Goal: Information Seeking & Learning: Learn about a topic

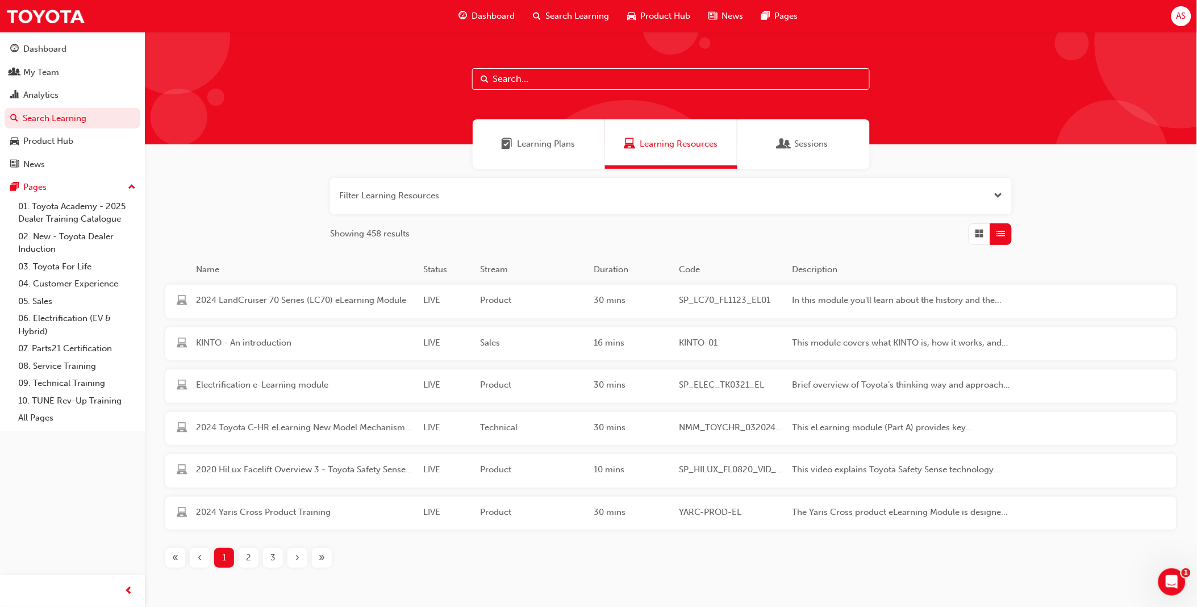
click at [627, 191] on button "button" at bounding box center [671, 196] width 682 height 36
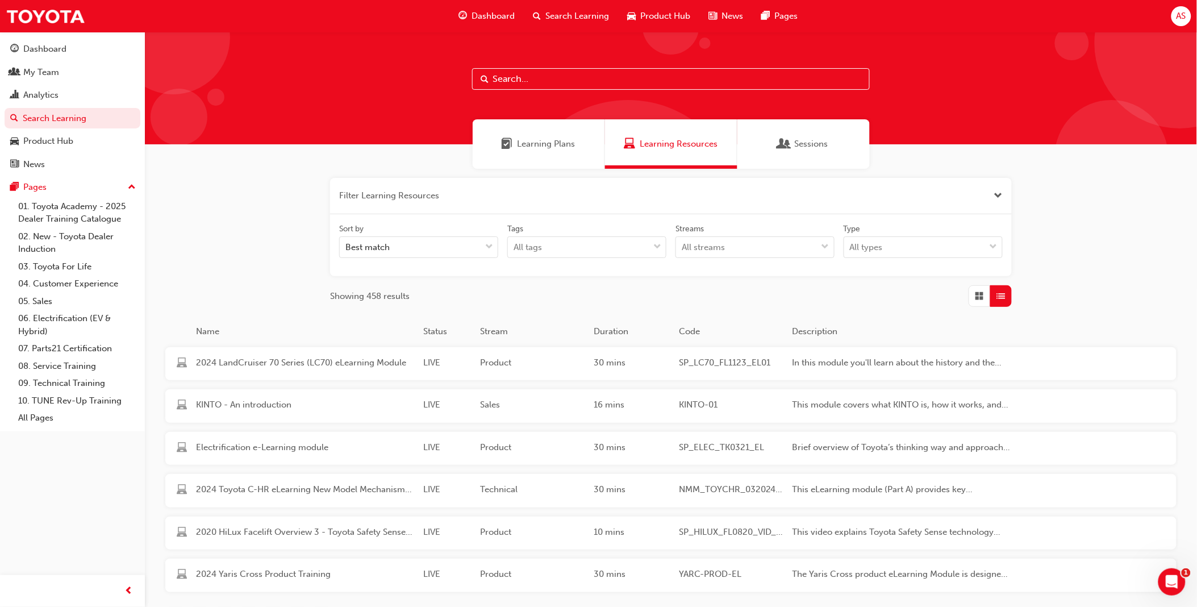
click at [682, 144] on span "Learning Resources" at bounding box center [679, 144] width 78 height 13
click at [615, 86] on input "text" at bounding box center [671, 79] width 398 height 22
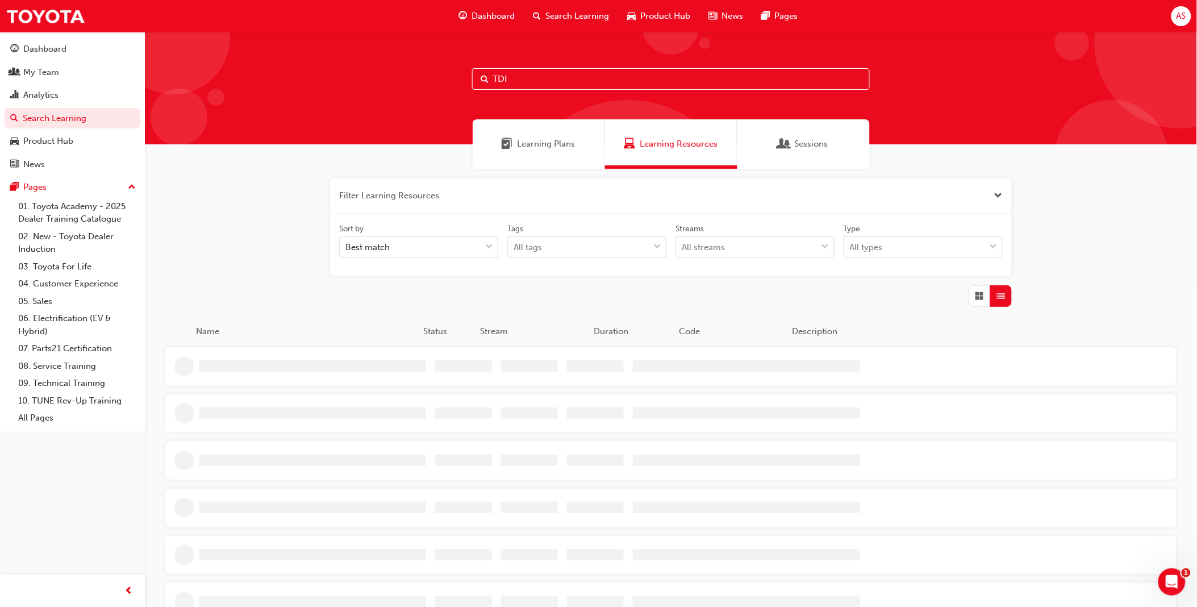
type input "TDI"
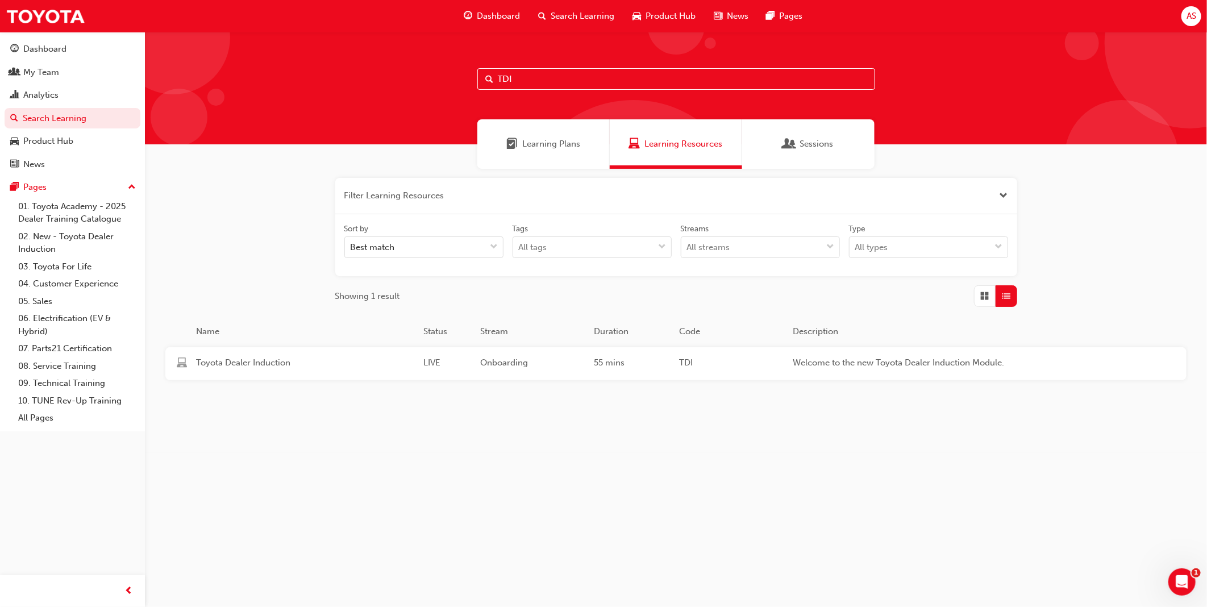
click at [285, 352] on div "Toyota Dealer Induction LIVE Onboarding 55 mins TDI Welcome to the new Toyota D…" at bounding box center [594, 364] width 859 height 34
